Goal: Task Accomplishment & Management: Complete application form

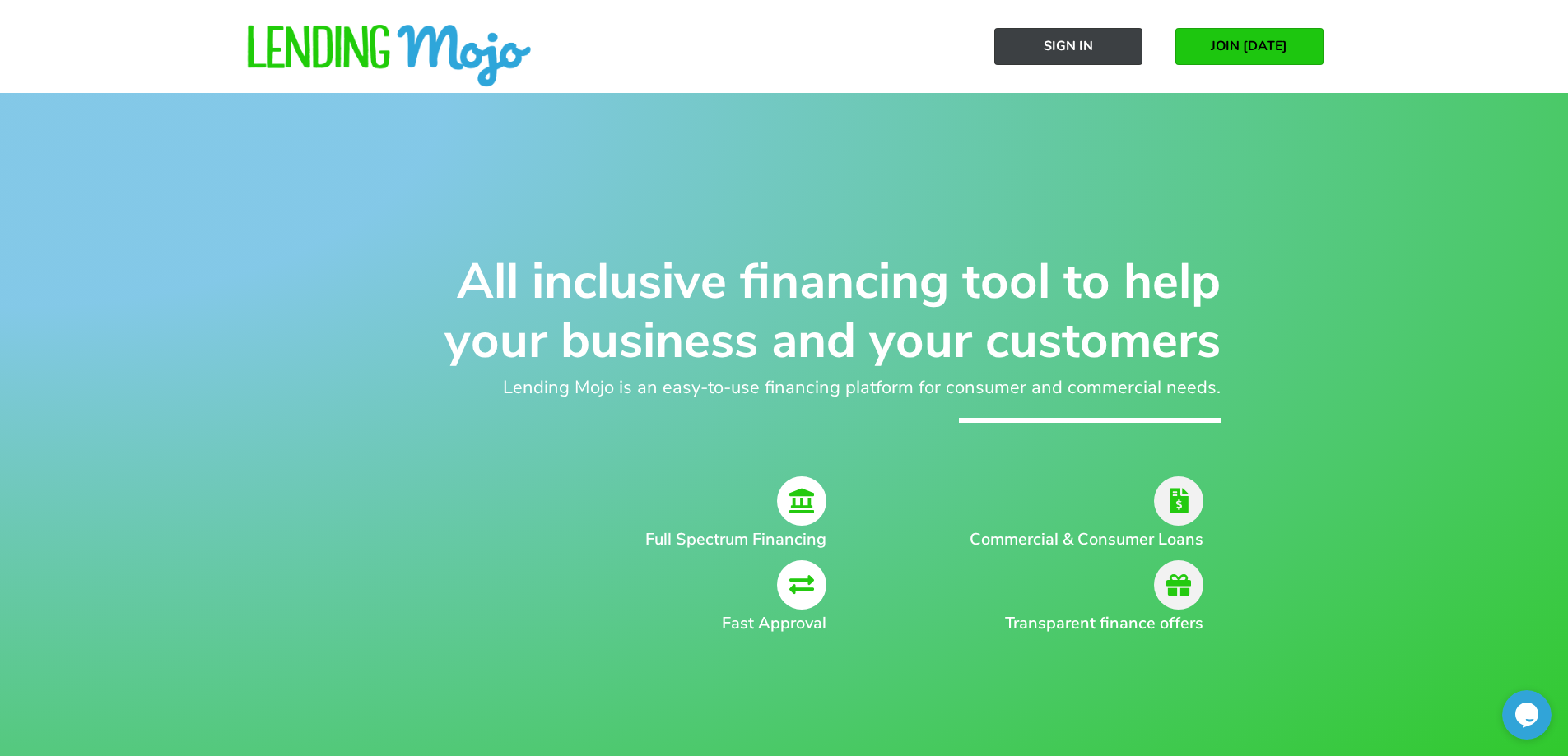
click at [1077, 44] on span "Sign In" at bounding box center [1069, 46] width 49 height 14
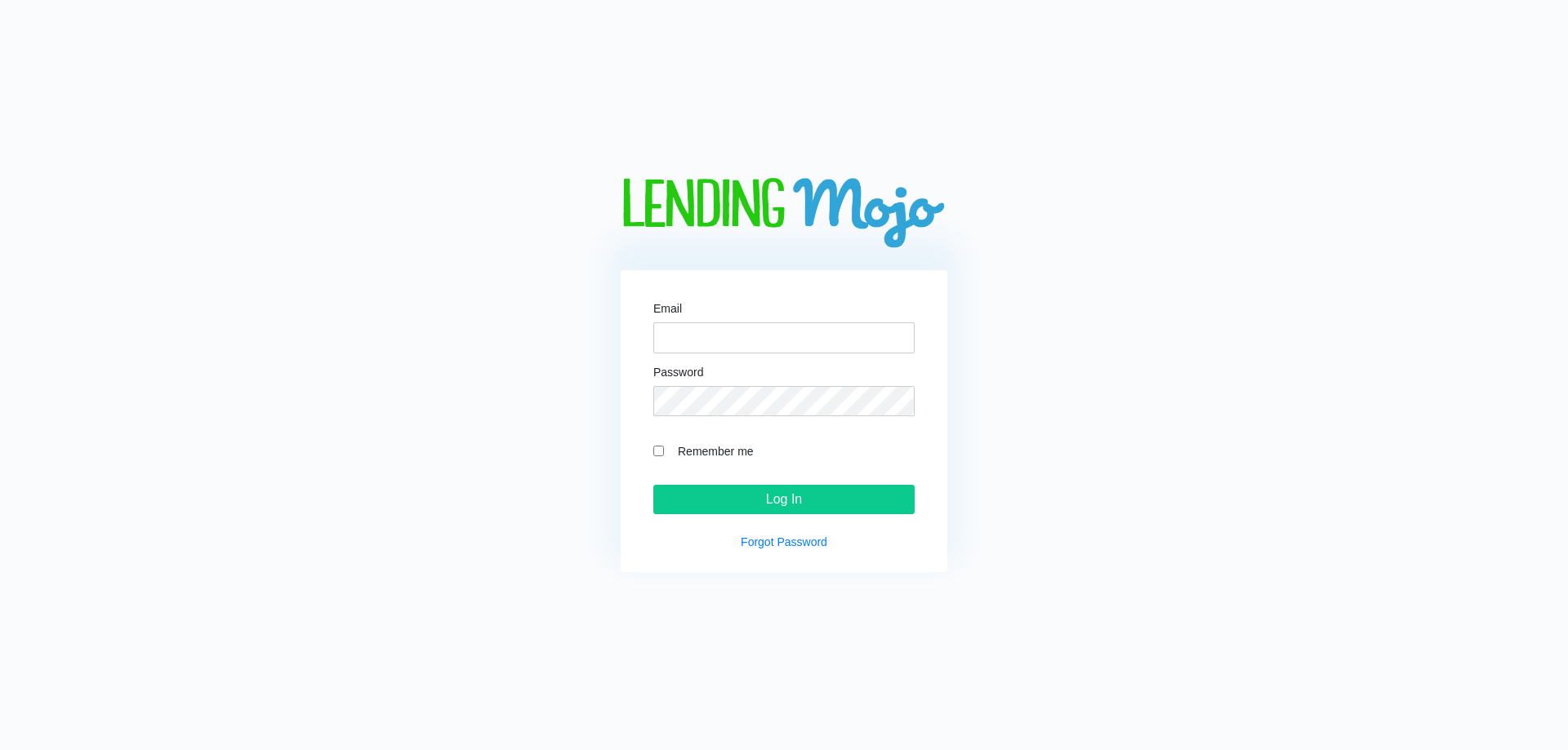
type input "arriveauto@outlook.com"
click at [659, 449] on input "Remember me" at bounding box center [659, 451] width 11 height 11
checkbox input "true"
click at [747, 492] on input "Log In" at bounding box center [784, 499] width 261 height 29
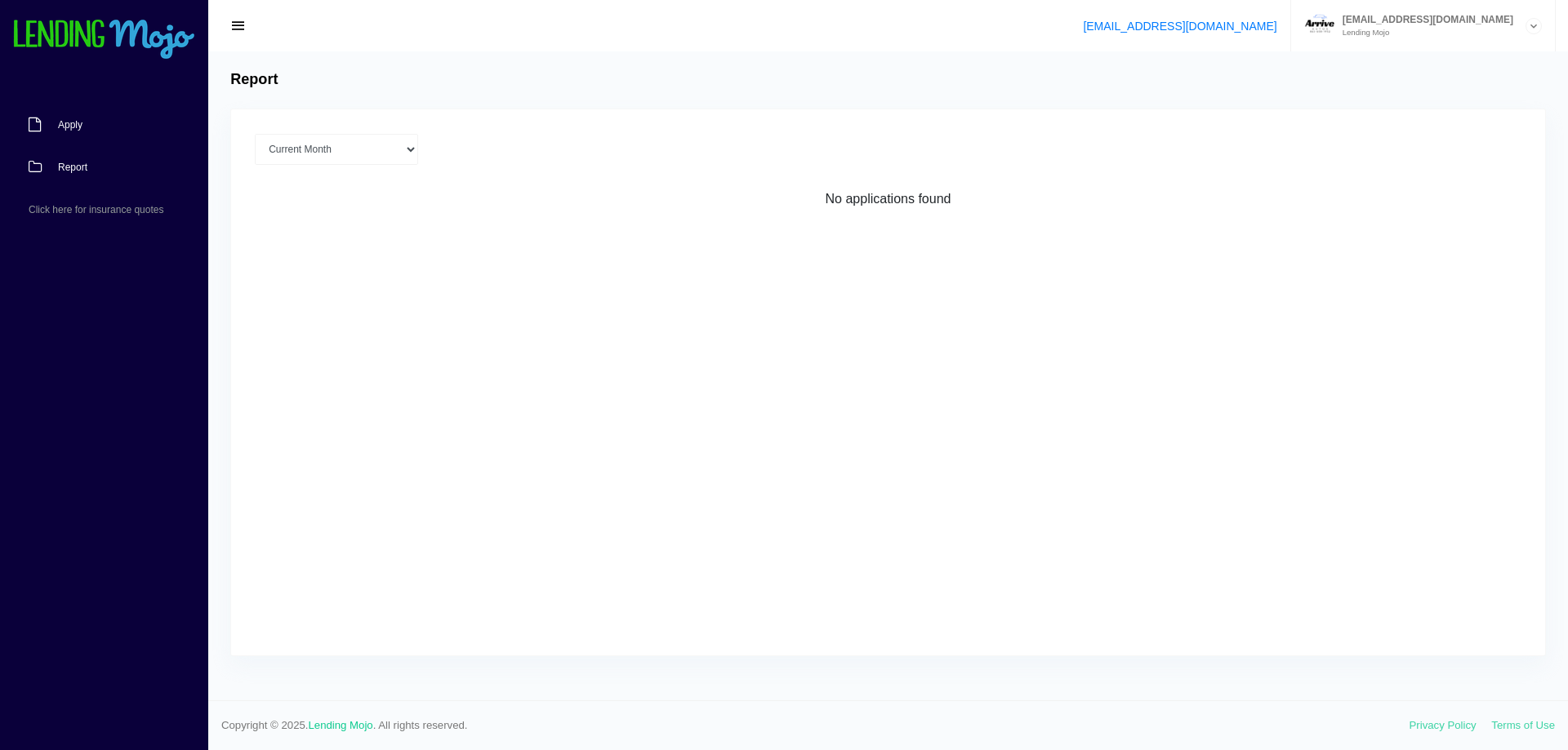
click at [58, 120] on span "Apply" at bounding box center [70, 125] width 24 height 10
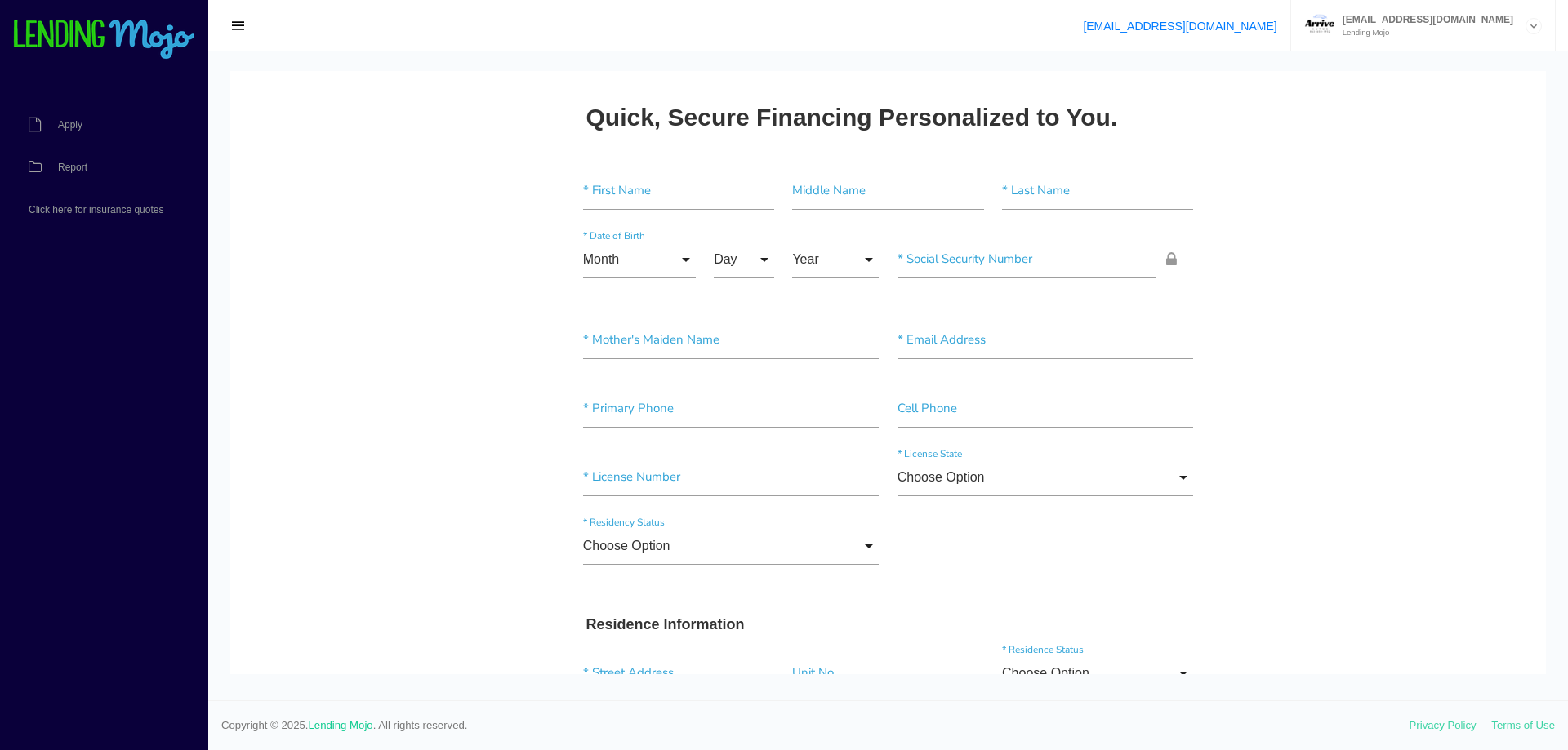
click at [1461, 28] on div "arriveauto@outlook.com Lending Mojo" at bounding box center [1430, 25] width 191 height 22
click at [239, 23] on span "button" at bounding box center [237, 25] width 16 height 18
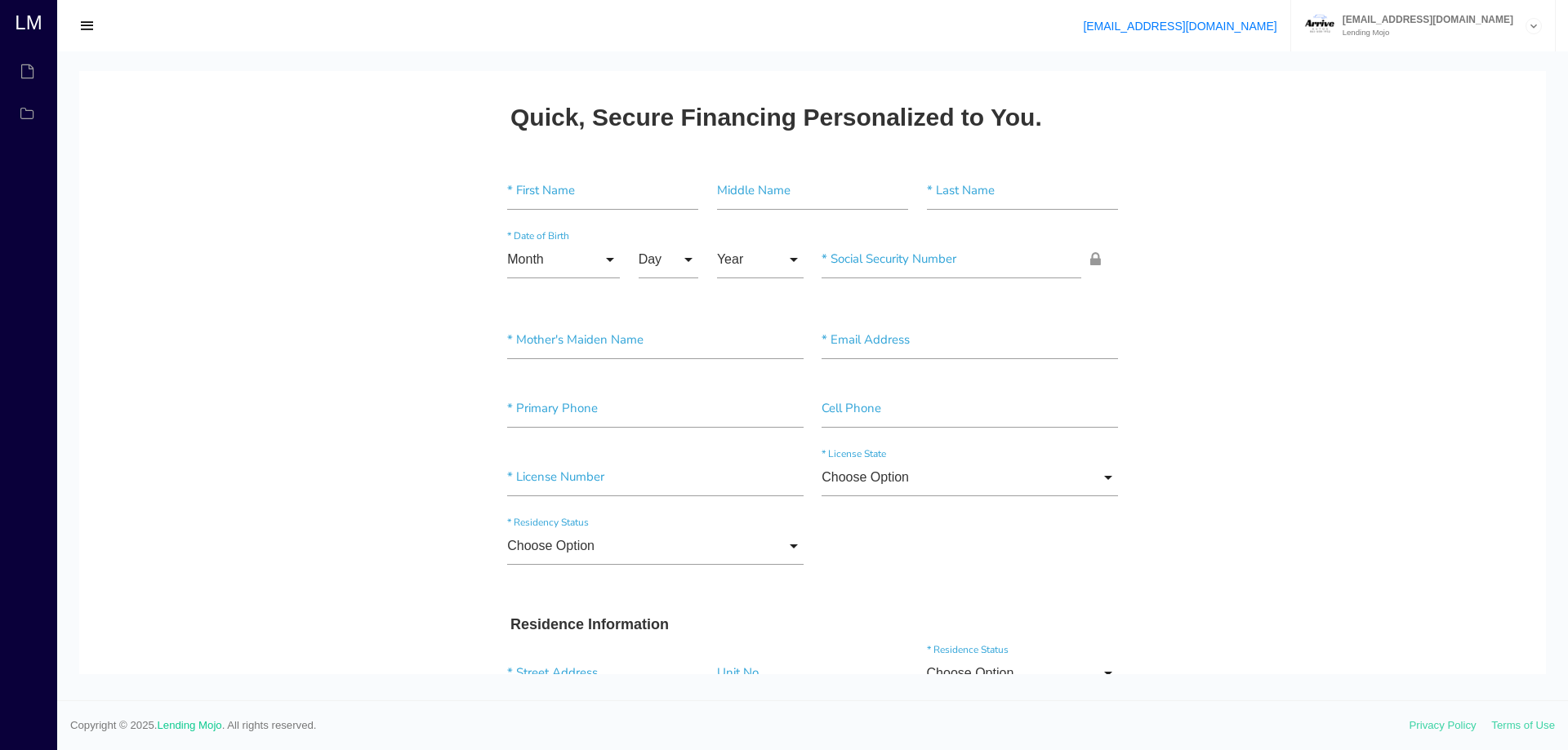
click at [79, 22] on span "button" at bounding box center [87, 25] width 16 height 18
